Goal: Transaction & Acquisition: Subscribe to service/newsletter

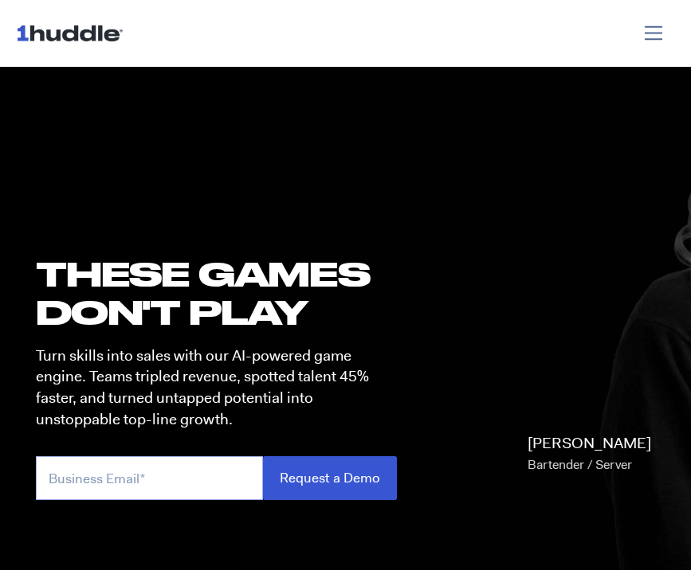
click at [126, 473] on input "email" at bounding box center [149, 479] width 227 height 44
type input "lippincottevelyn@gmail.com"
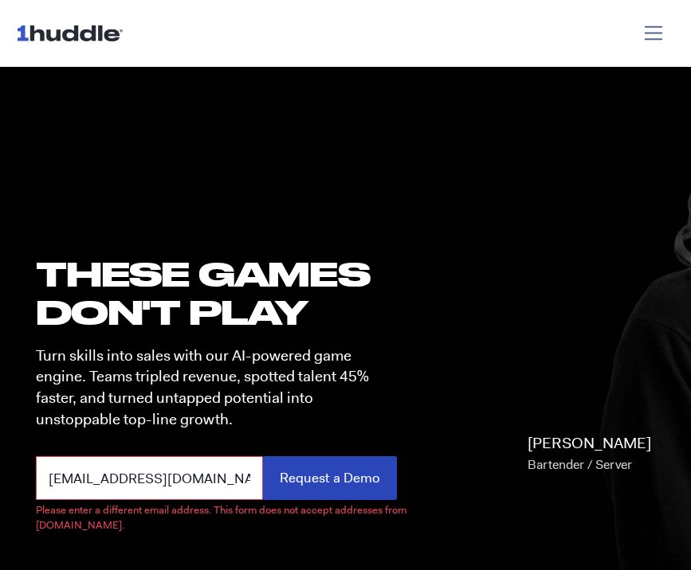
click at [277, 471] on input "Request a Demo" at bounding box center [330, 479] width 134 height 44
click at [194, 469] on input "lippincottevelyn@gmail.com" at bounding box center [149, 479] width 227 height 44
click at [199, 480] on input "lippincottevelyn@gmail.com" at bounding box center [149, 479] width 227 height 44
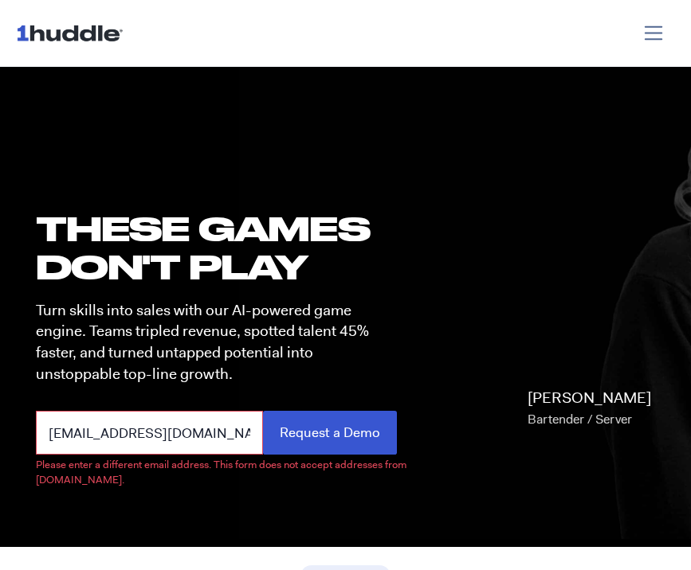
scroll to position [48, 0]
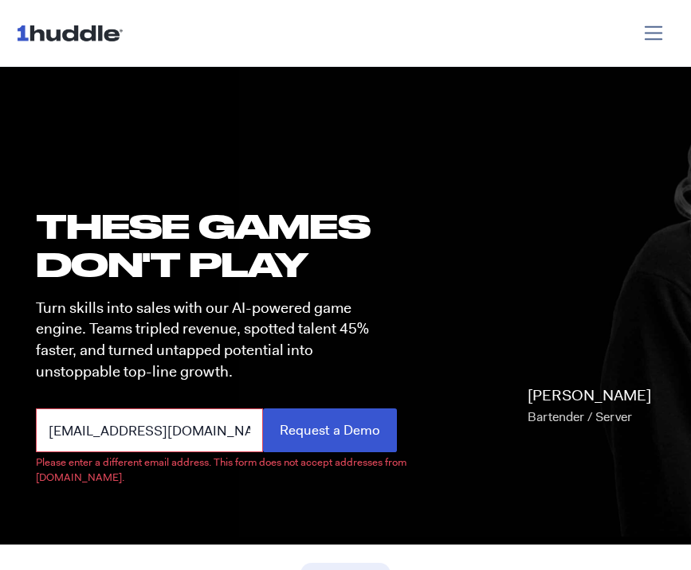
click at [223, 439] on input "lippincottevelyn@gmail.com" at bounding box center [149, 431] width 227 height 44
click at [228, 440] on input "lippincottevelyn@gmail.com" at bounding box center [149, 431] width 227 height 44
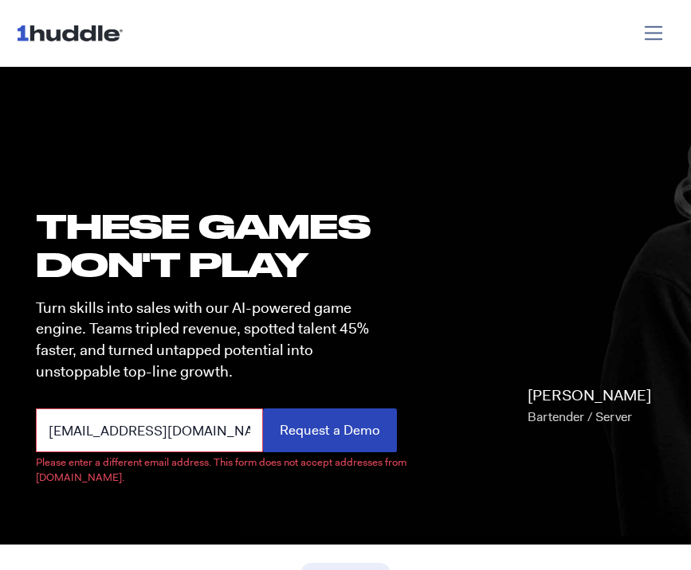
click at [275, 434] on input "Request a Demo" at bounding box center [330, 431] width 134 height 44
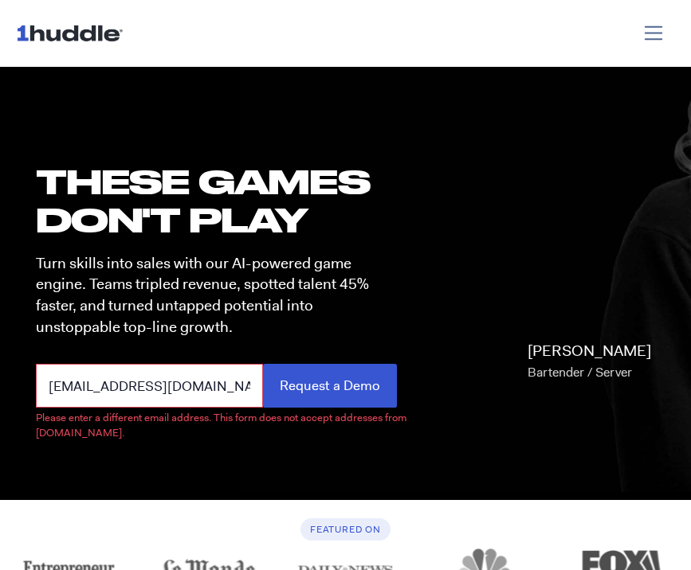
scroll to position [141, 0]
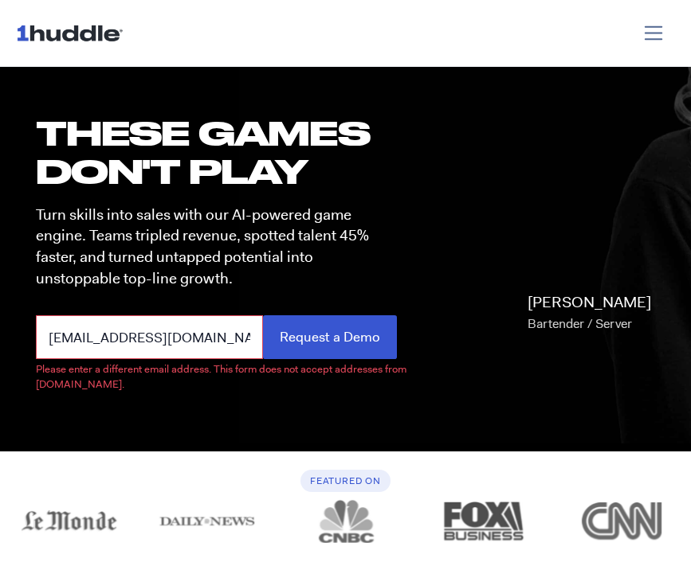
click at [69, 41] on img at bounding box center [73, 33] width 114 height 30
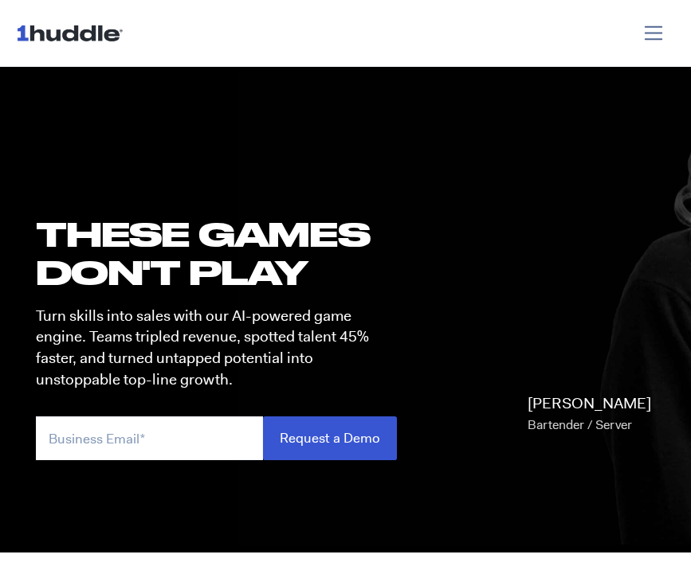
scroll to position [45, 0]
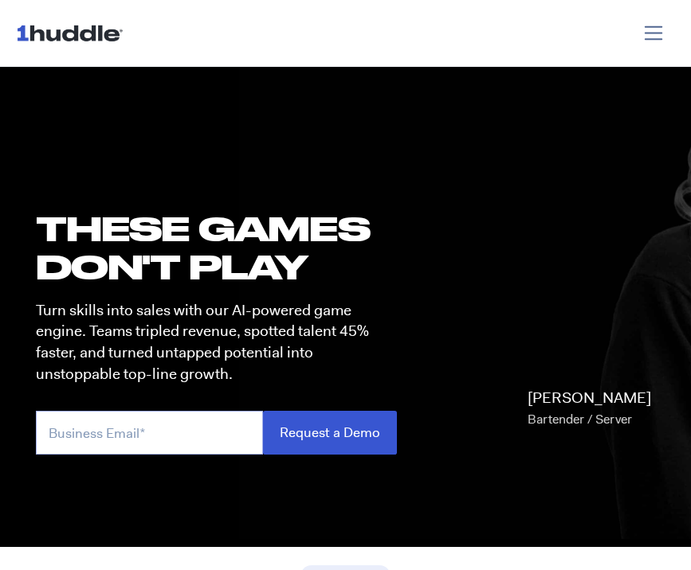
click at [115, 420] on input "email" at bounding box center [149, 433] width 227 height 44
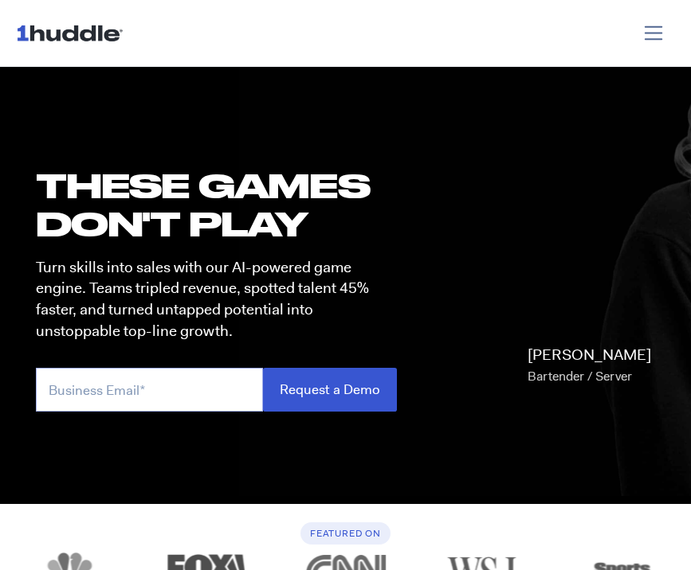
scroll to position [95, 0]
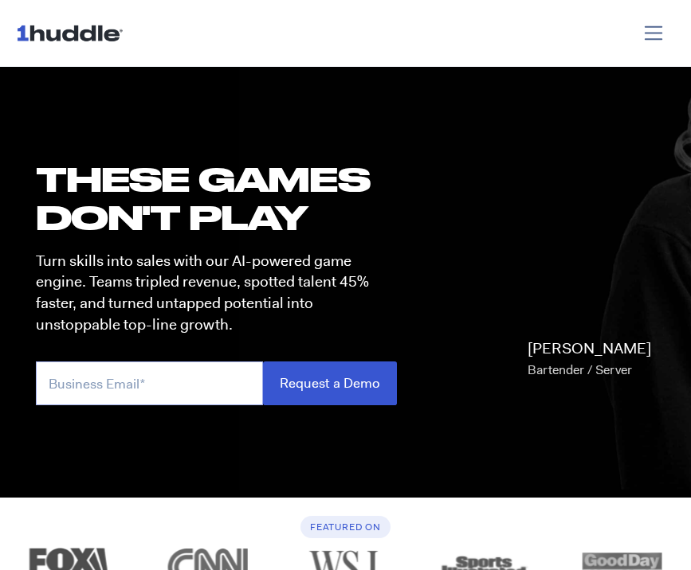
click at [114, 404] on input "email" at bounding box center [149, 384] width 227 height 44
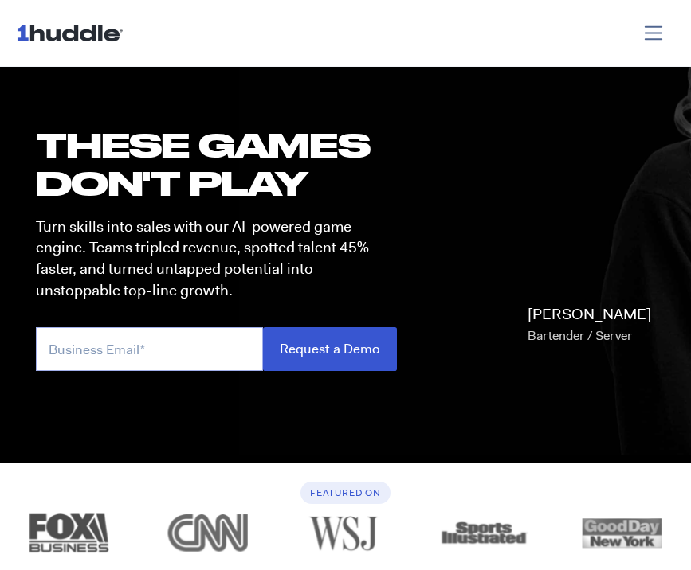
click at [111, 363] on input "email" at bounding box center [149, 349] width 227 height 44
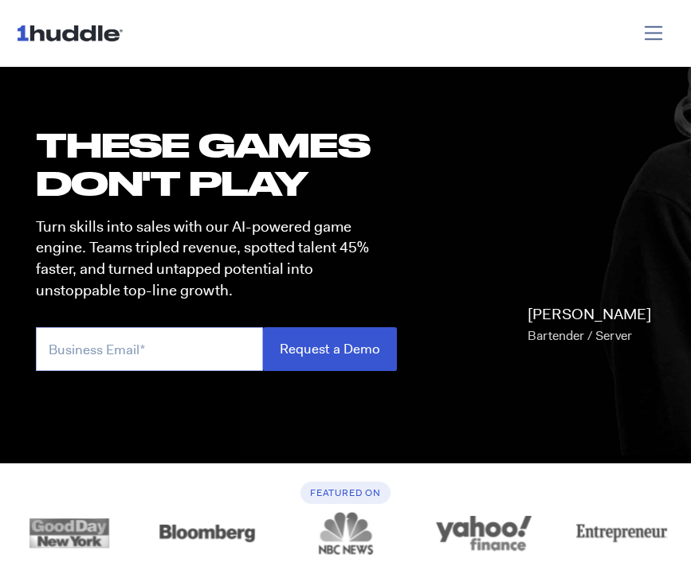
type input "[EMAIL_ADDRESS][DOMAIN_NAME]"
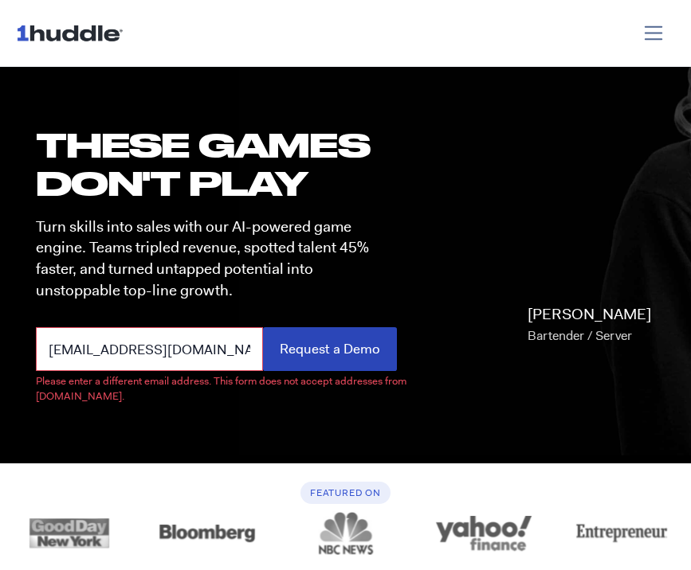
click at [291, 353] on input "Request a Demo" at bounding box center [330, 349] width 134 height 44
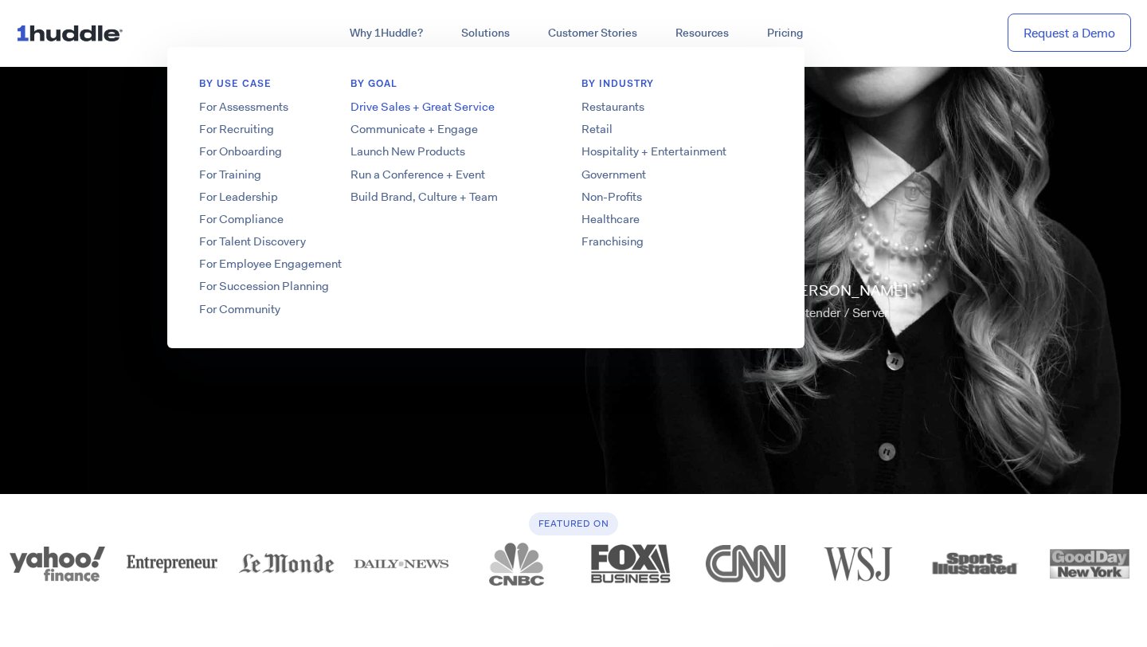
scroll to position [0, 0]
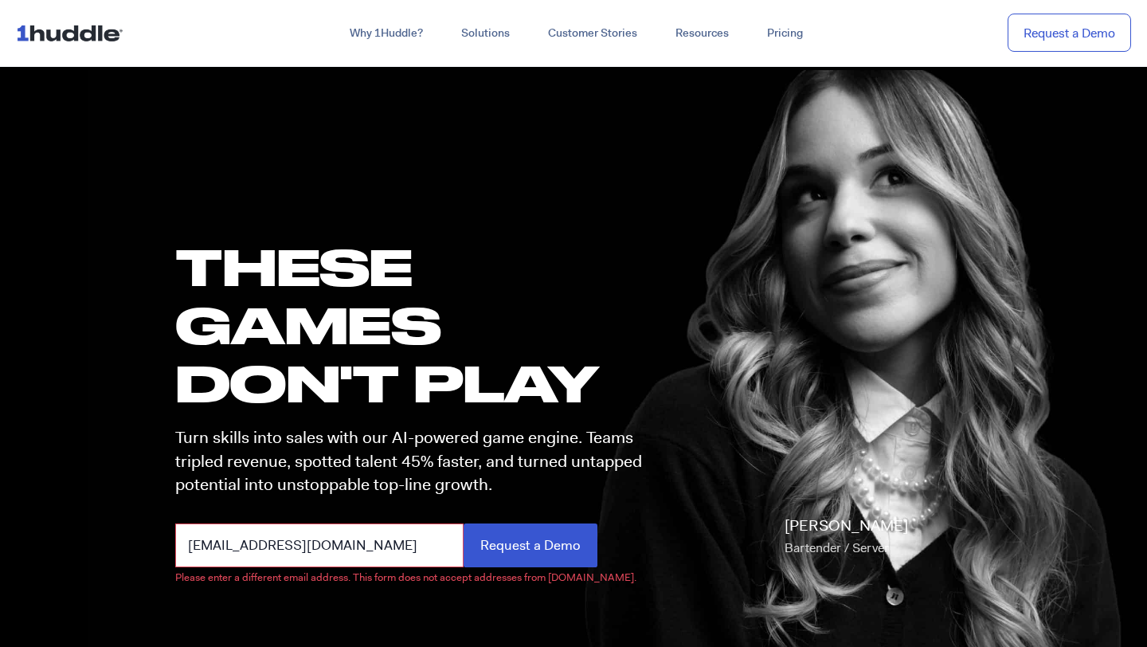
click at [101, 29] on img at bounding box center [73, 33] width 114 height 30
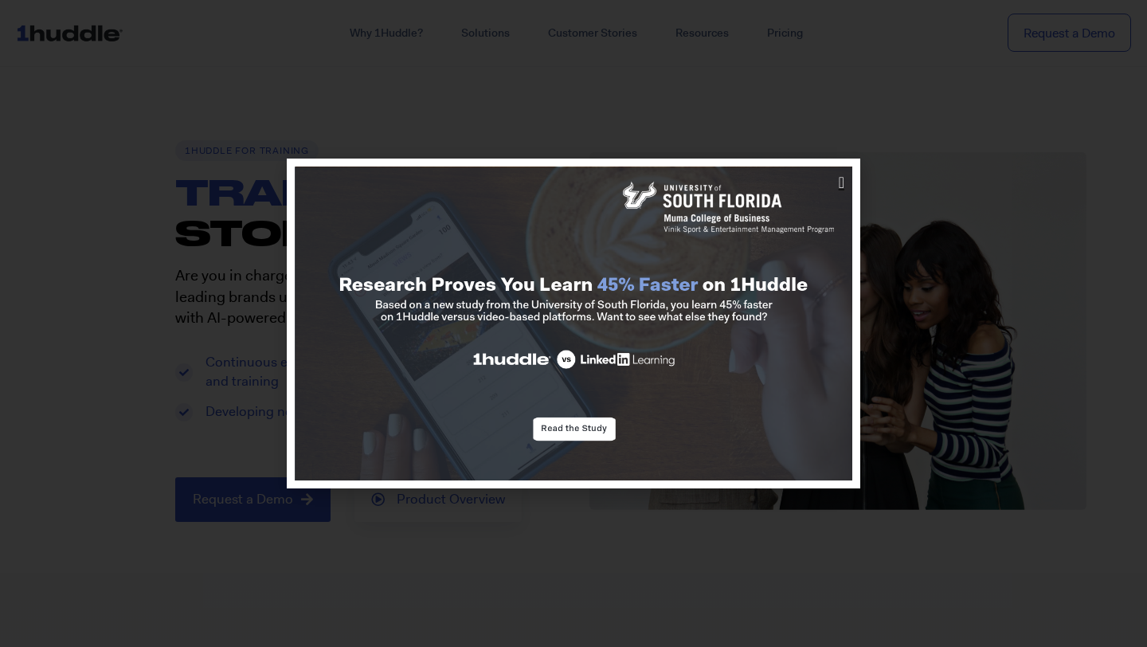
click at [844, 180] on icon "Close" at bounding box center [842, 182] width 6 height 16
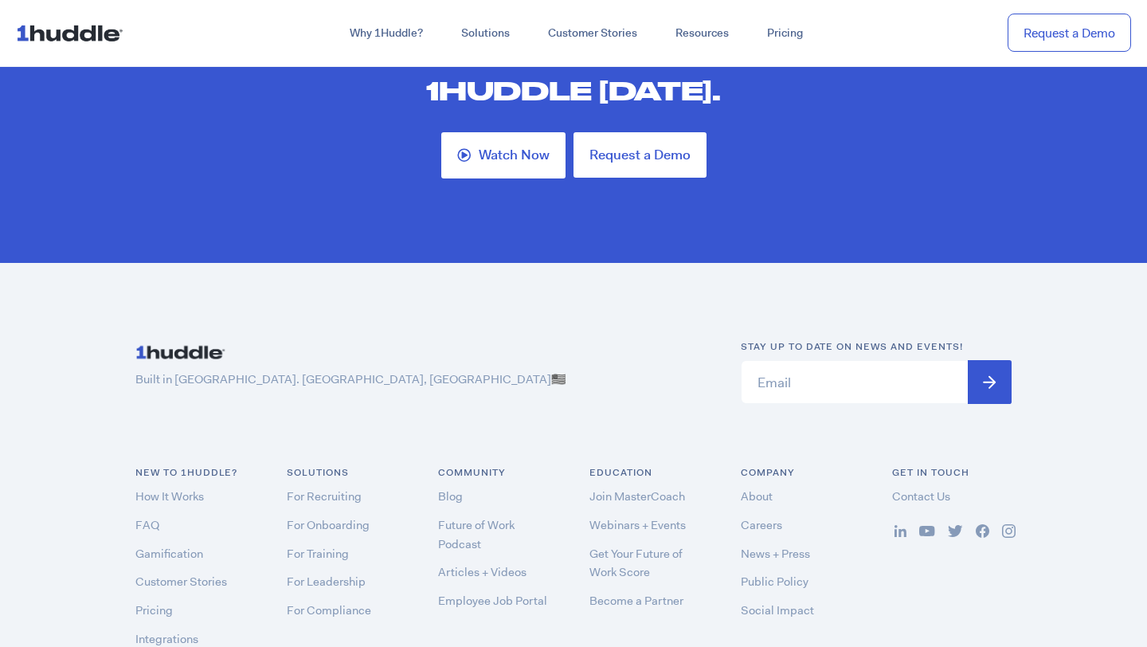
scroll to position [4640, 0]
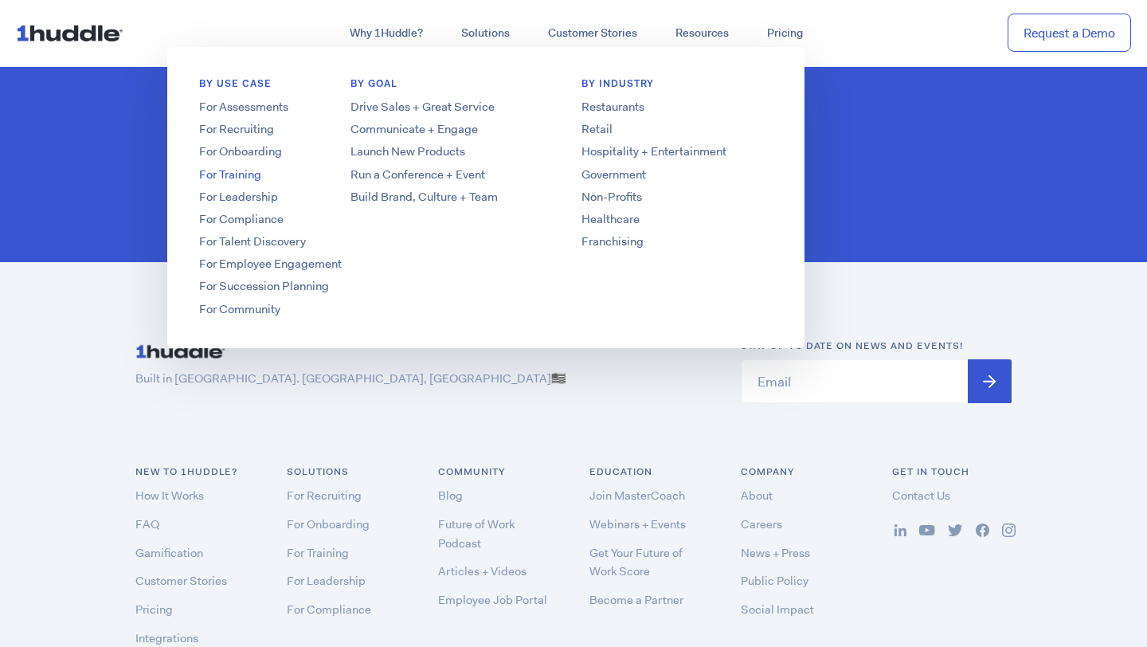
click at [249, 168] on link "For Training" at bounding box center [294, 175] width 255 height 17
